Goal: Task Accomplishment & Management: Use online tool/utility

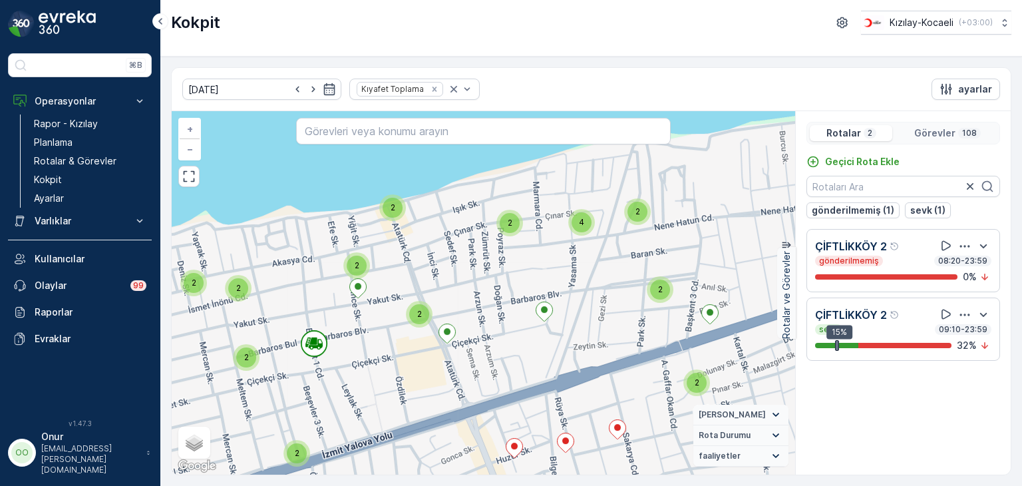
drag, startPoint x: 473, startPoint y: 250, endPoint x: 374, endPoint y: 414, distance: 191.4
click at [374, 414] on div "2 2 2 2 2 2 2 2 2 2 2 2 3 2 2 2 2 2 2 2 2 2 2 2 2 2 2 2 2 2 2 2 2 2 2 4 2 4 2 2…" at bounding box center [484, 292] width 624 height 363
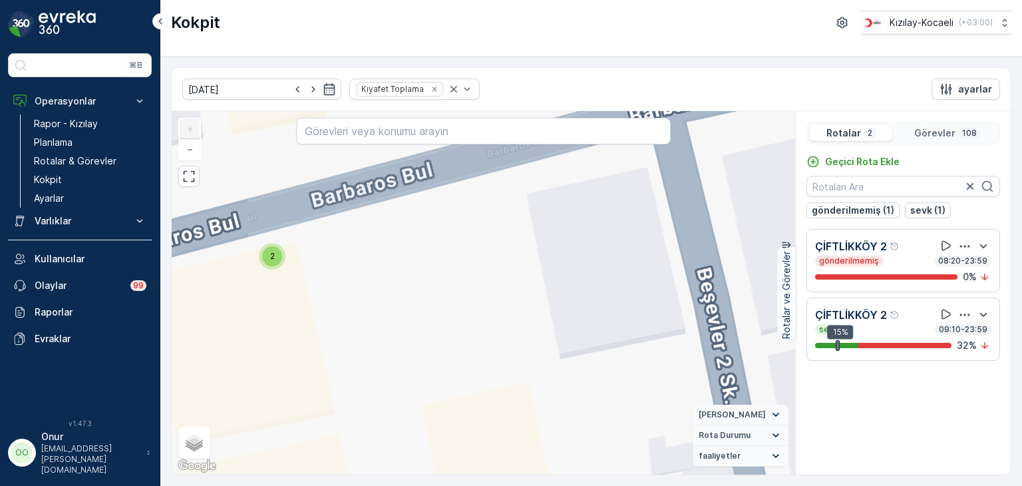
click at [280, 259] on div "2" at bounding box center [272, 256] width 20 height 20
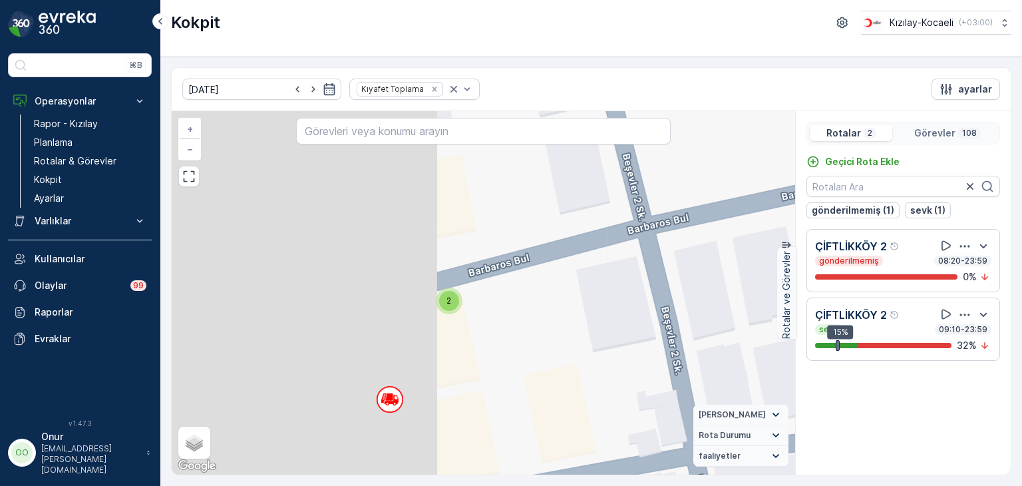
drag, startPoint x: 326, startPoint y: 355, endPoint x: 652, endPoint y: 274, distance: 336.1
click at [652, 274] on div "2 2 2 2 2 2 2 2 2 2 2 2 2 2 2 2 2 2 2 2 2 2 2 2 2 2 2 2 2 2 2 2 2 2 2 2 2 2 2 2…" at bounding box center [484, 292] width 624 height 363
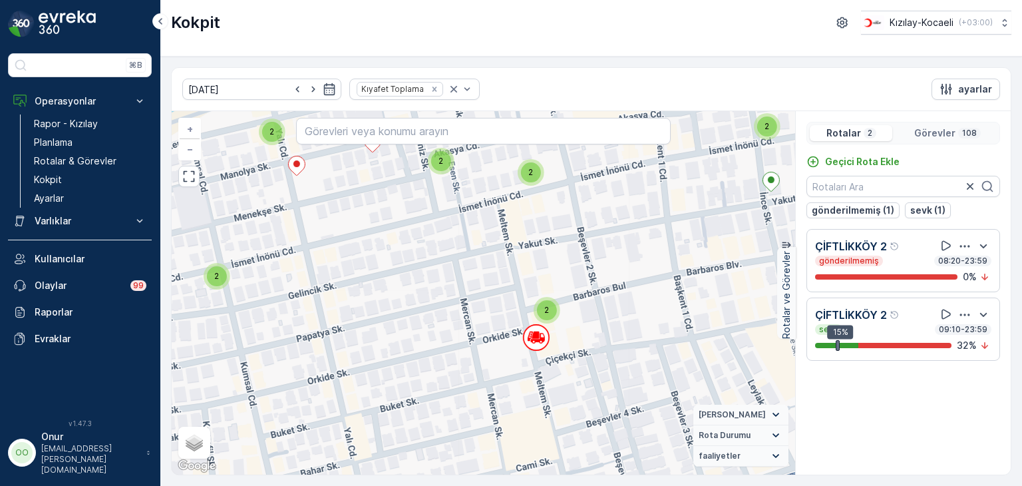
click at [969, 250] on icon "button" at bounding box center [964, 246] width 13 height 13
click at [933, 304] on div "Sil" at bounding box center [952, 307] width 116 height 19
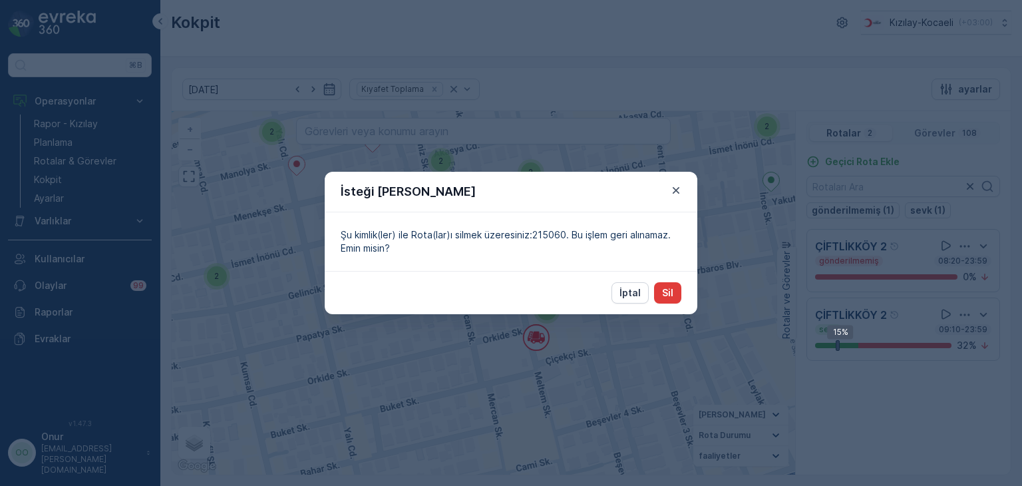
click at [676, 292] on button "Sil" at bounding box center [667, 292] width 27 height 21
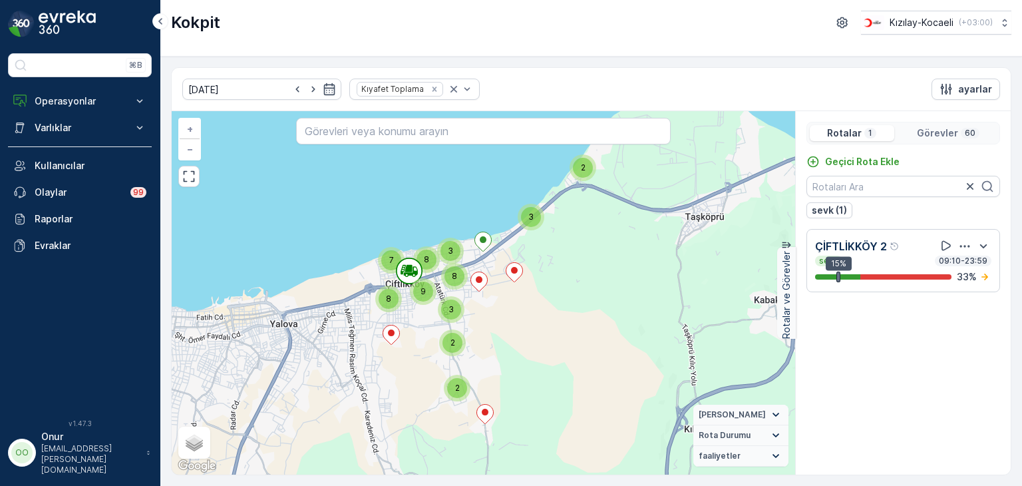
click at [938, 131] on p "Görevler" at bounding box center [937, 132] width 41 height 13
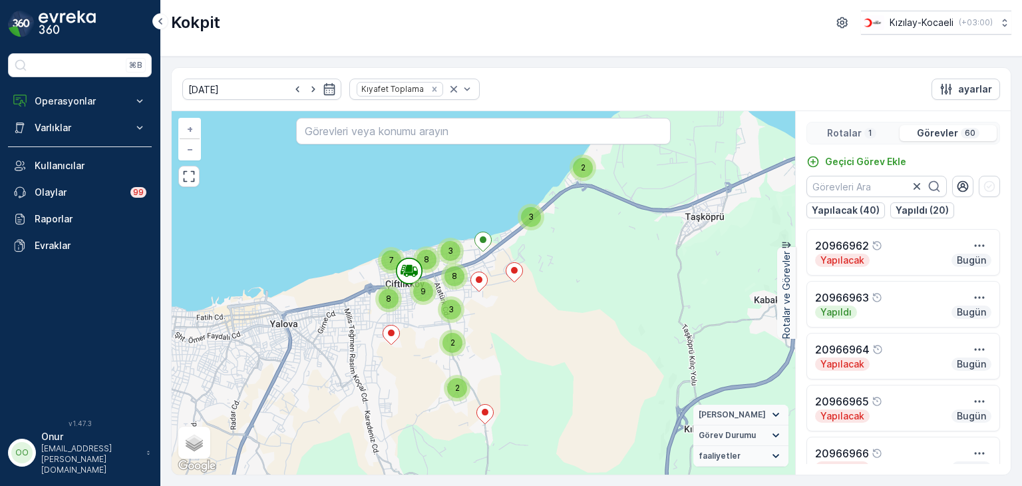
click at [845, 126] on p "Rotalar" at bounding box center [844, 132] width 35 height 13
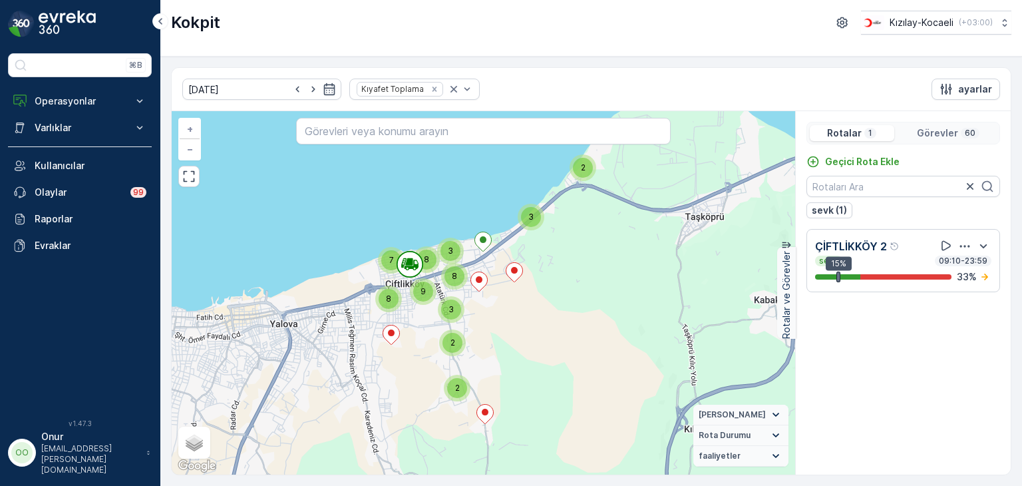
click at [938, 134] on p "Görevler" at bounding box center [937, 132] width 41 height 13
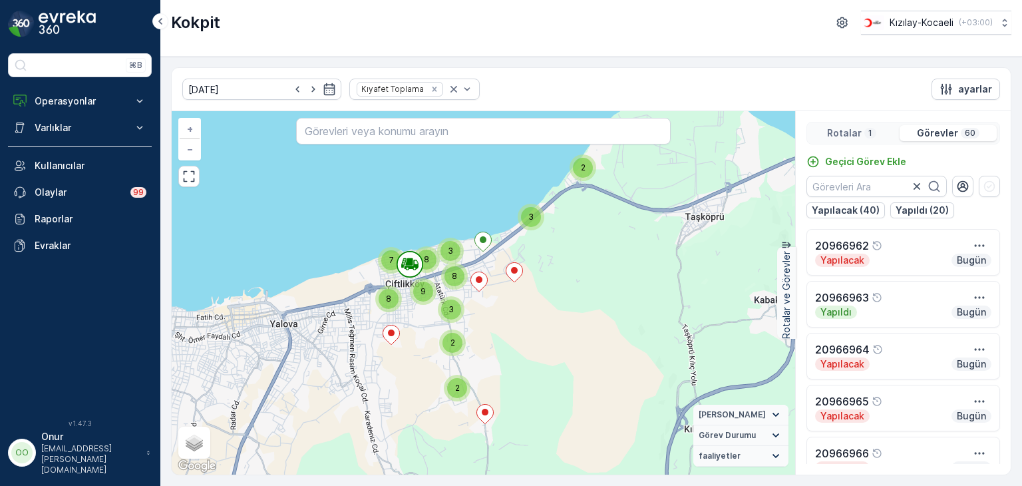
click at [855, 126] on p "Rotalar" at bounding box center [844, 132] width 35 height 13
